Goal: Task Accomplishment & Management: Use online tool/utility

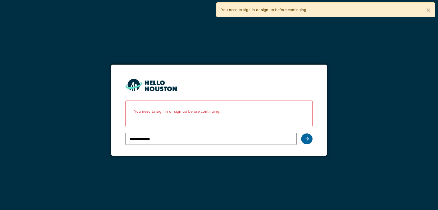
drag, startPoint x: 0, startPoint y: 0, endPoint x: 305, endPoint y: 138, distance: 334.7
click at [305, 138] on icon at bounding box center [307, 139] width 4 height 5
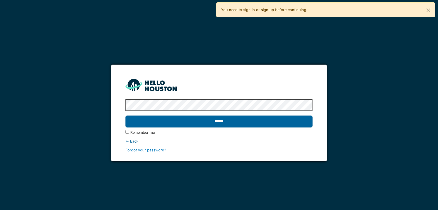
click at [209, 123] on input "******" at bounding box center [218, 122] width 187 height 12
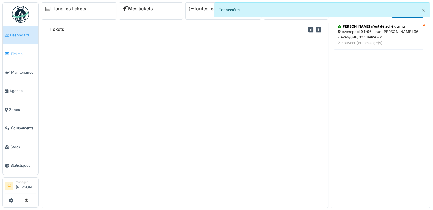
click at [20, 56] on link "Tickets" at bounding box center [21, 53] width 36 height 19
click at [20, 55] on span "Tickets" at bounding box center [24, 53] width 26 height 5
click at [11, 54] on span "Tickets" at bounding box center [24, 53] width 26 height 5
click at [425, 11] on button "Close" at bounding box center [423, 10] width 13 height 15
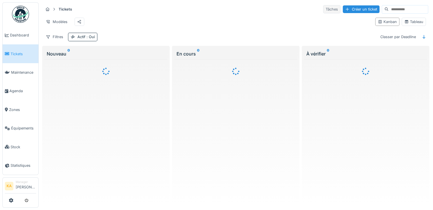
click at [323, 11] on div "Tâches" at bounding box center [331, 9] width 17 height 8
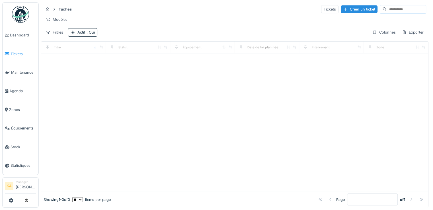
click at [22, 58] on link "Tickets" at bounding box center [21, 53] width 36 height 19
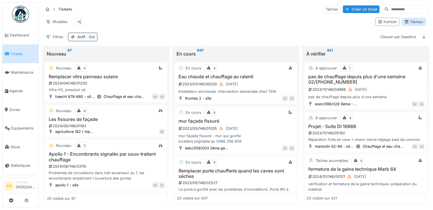
click at [406, 26] on div "Tableau" at bounding box center [414, 22] width 24 height 8
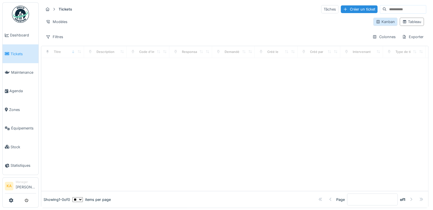
click at [376, 23] on div "Kanban" at bounding box center [385, 21] width 19 height 5
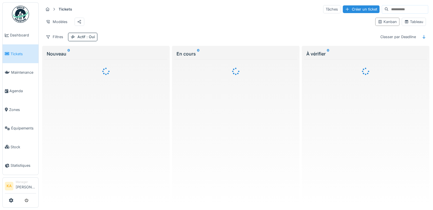
click at [389, 10] on input at bounding box center [408, 9] width 39 height 8
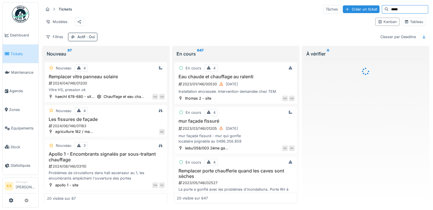
type input "*****"
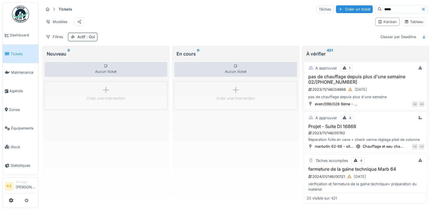
click at [16, 55] on span "Tickets" at bounding box center [24, 53] width 26 height 5
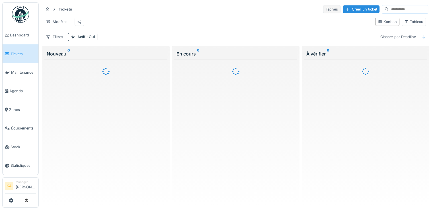
click at [323, 9] on div "Tâches" at bounding box center [331, 9] width 17 height 8
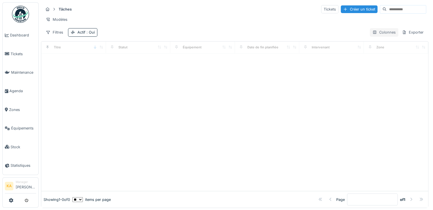
click at [372, 33] on div "Colonnes" at bounding box center [384, 32] width 28 height 8
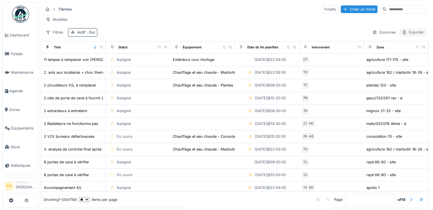
click at [410, 35] on div "Exporter" at bounding box center [413, 32] width 27 height 8
click at [316, 32] on div "Tâches Tickets Créer un ticket Modèles Filtres Actif : Oui Colonnes Exporter" at bounding box center [235, 20] width 388 height 37
click at [11, 58] on link "Tickets" at bounding box center [21, 53] width 36 height 19
